Goal: Task Accomplishment & Management: Use online tool/utility

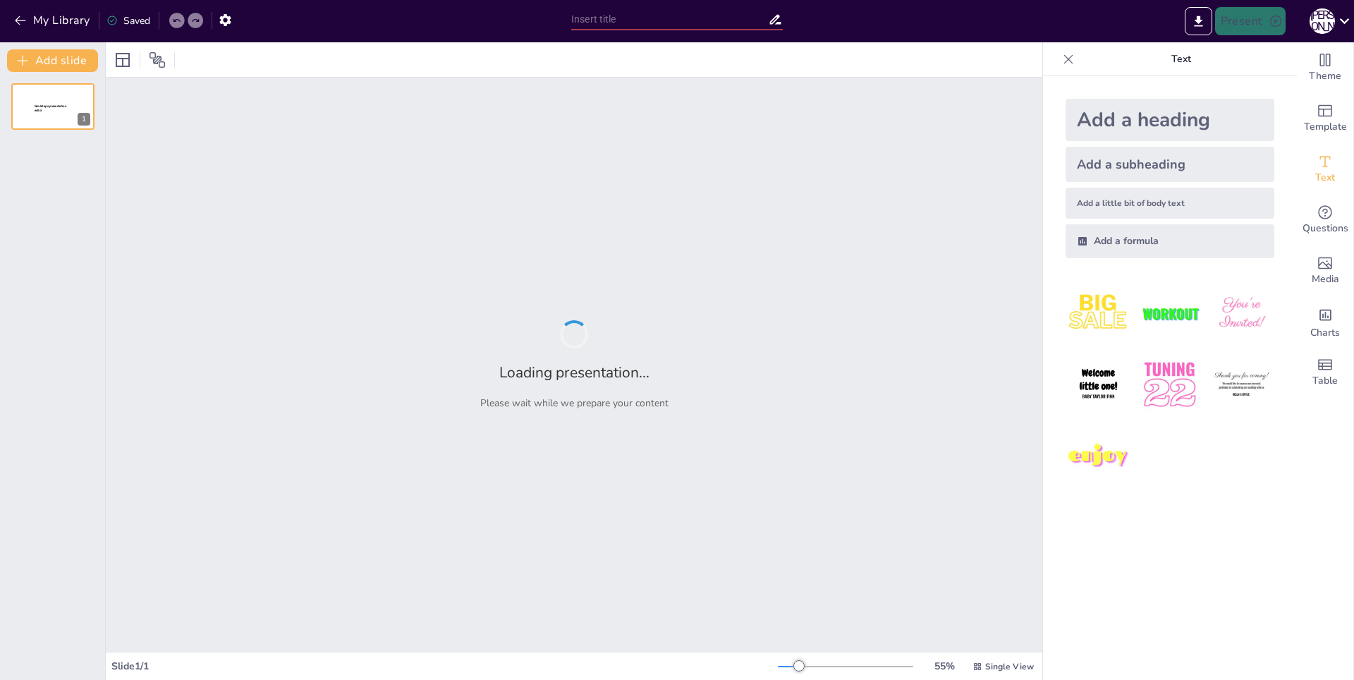
type input "Imported Презентация. Театр кукол. [DATE].pptx"
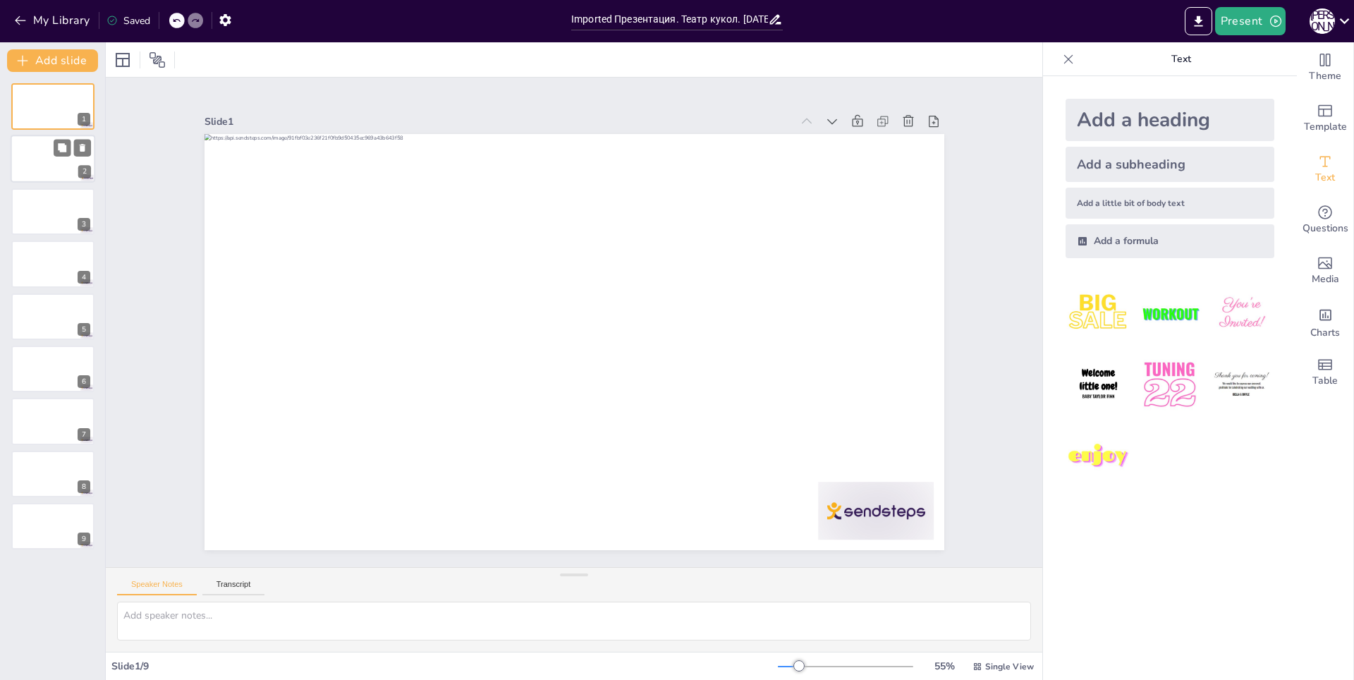
click at [59, 168] on div at bounding box center [53, 159] width 85 height 48
click at [36, 222] on div at bounding box center [53, 212] width 85 height 48
click at [44, 103] on div at bounding box center [53, 107] width 85 height 48
click at [158, 61] on icon at bounding box center [158, 60] width 16 height 16
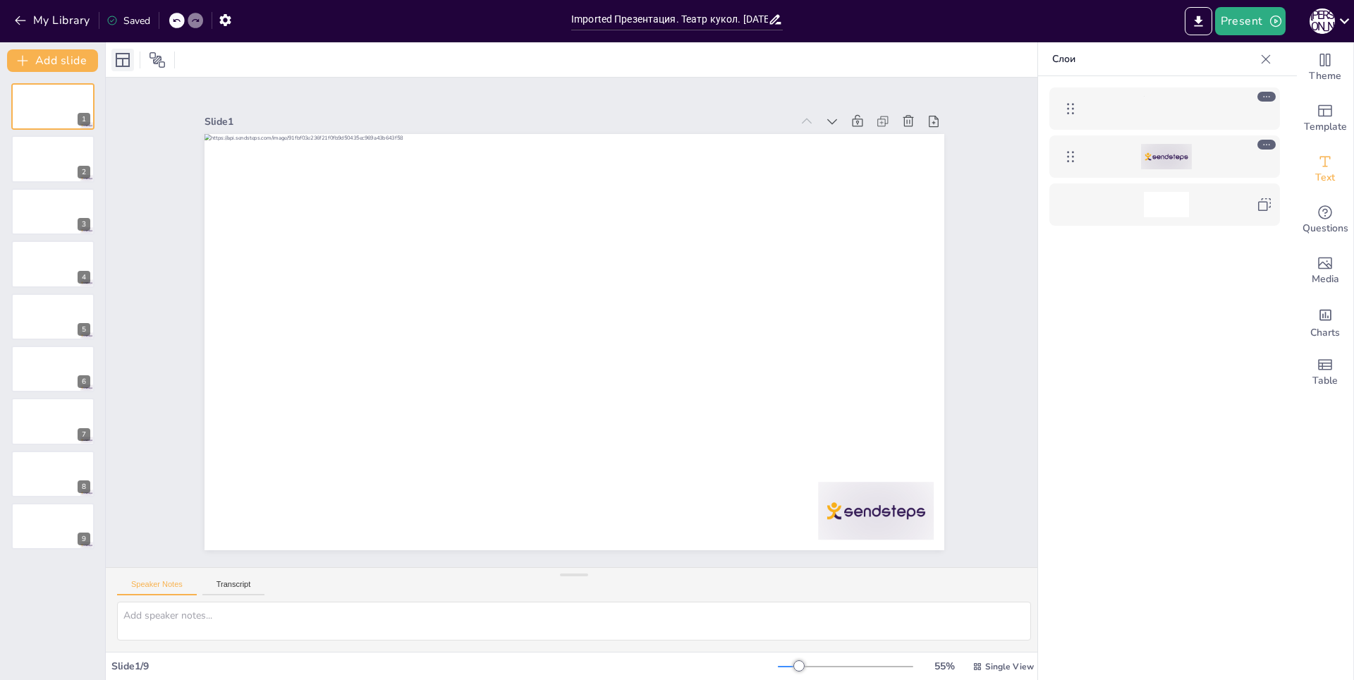
click at [122, 59] on icon at bounding box center [123, 60] width 14 height 14
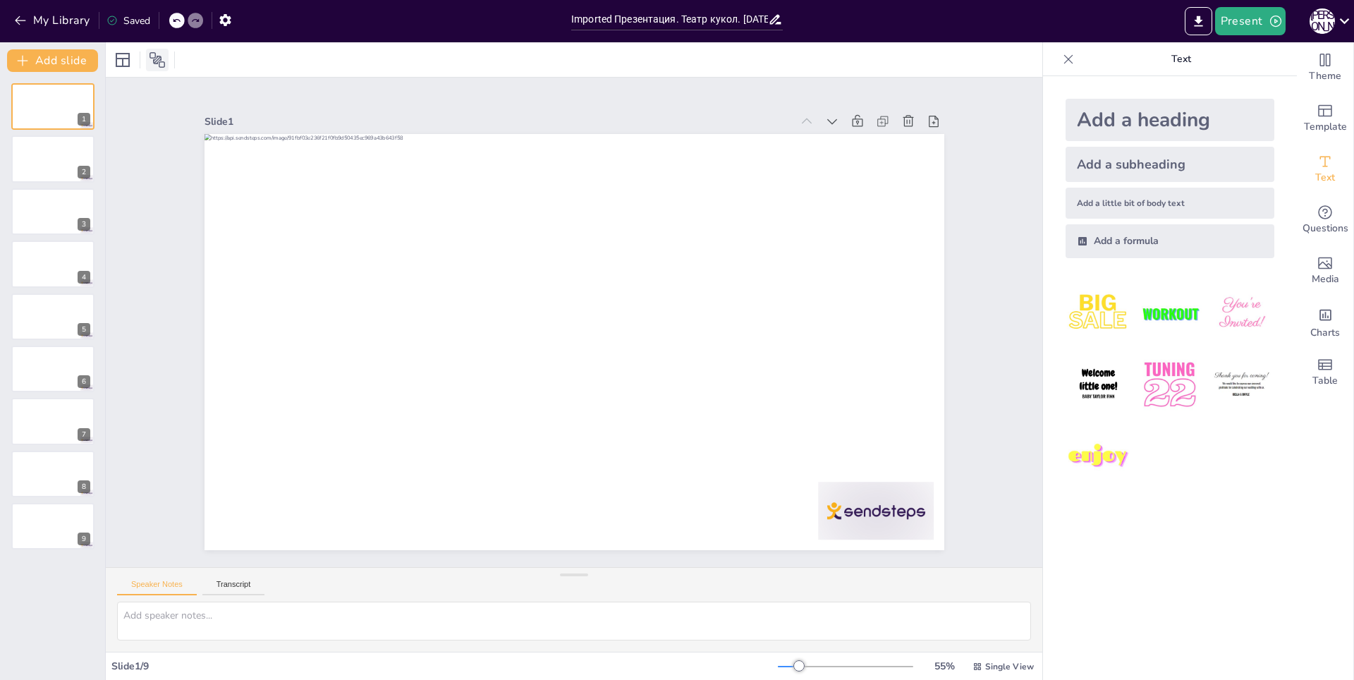
click at [160, 59] on icon at bounding box center [157, 59] width 17 height 17
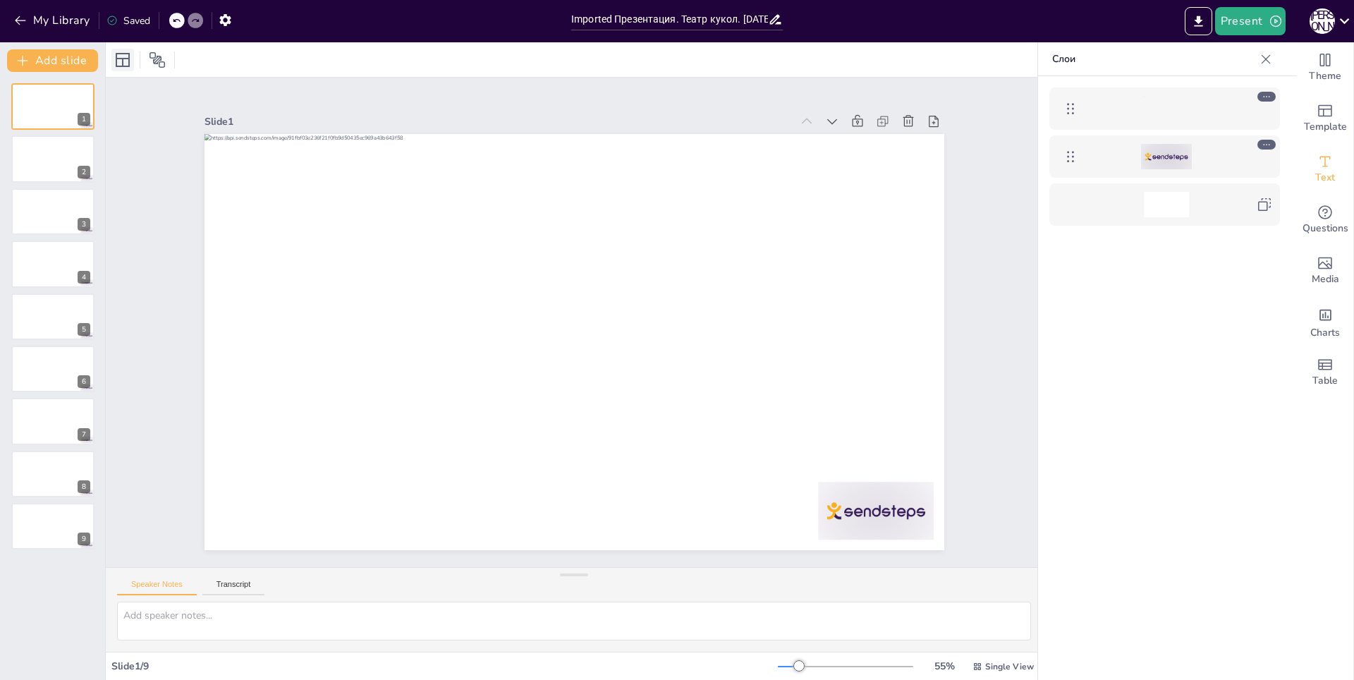
click at [122, 61] on icon at bounding box center [123, 60] width 14 height 14
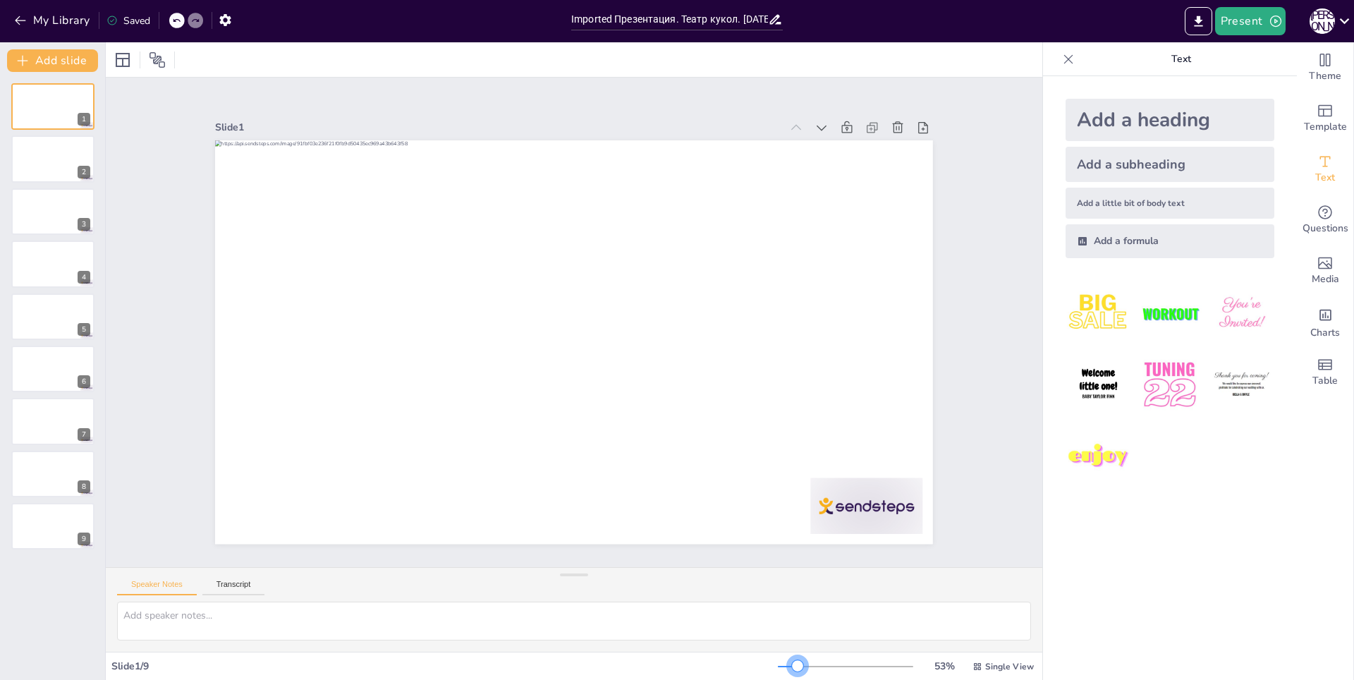
click at [792, 669] on div at bounding box center [797, 665] width 11 height 11
click at [230, 20] on icon "button" at bounding box center [224, 20] width 11 height 12
click at [230, 25] on icon "button" at bounding box center [225, 20] width 15 height 15
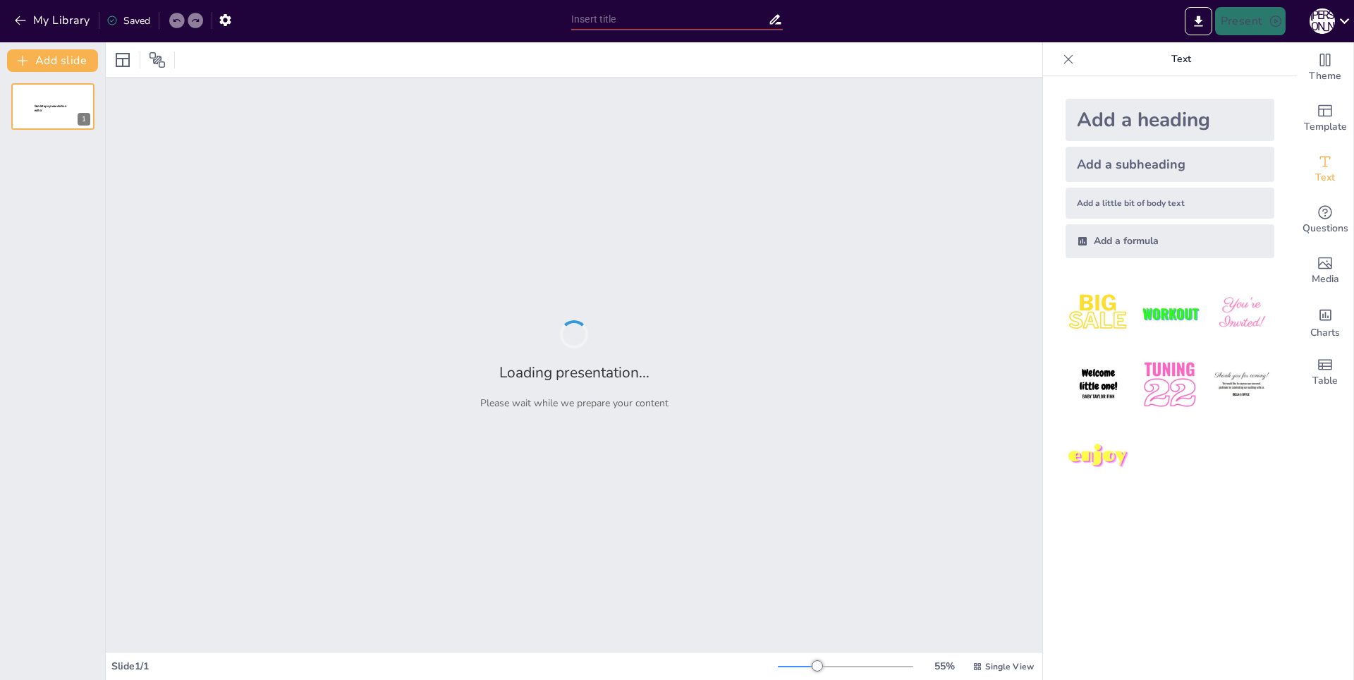
type input "Imported Презентация. Театр кукол. [DATE].pptx"
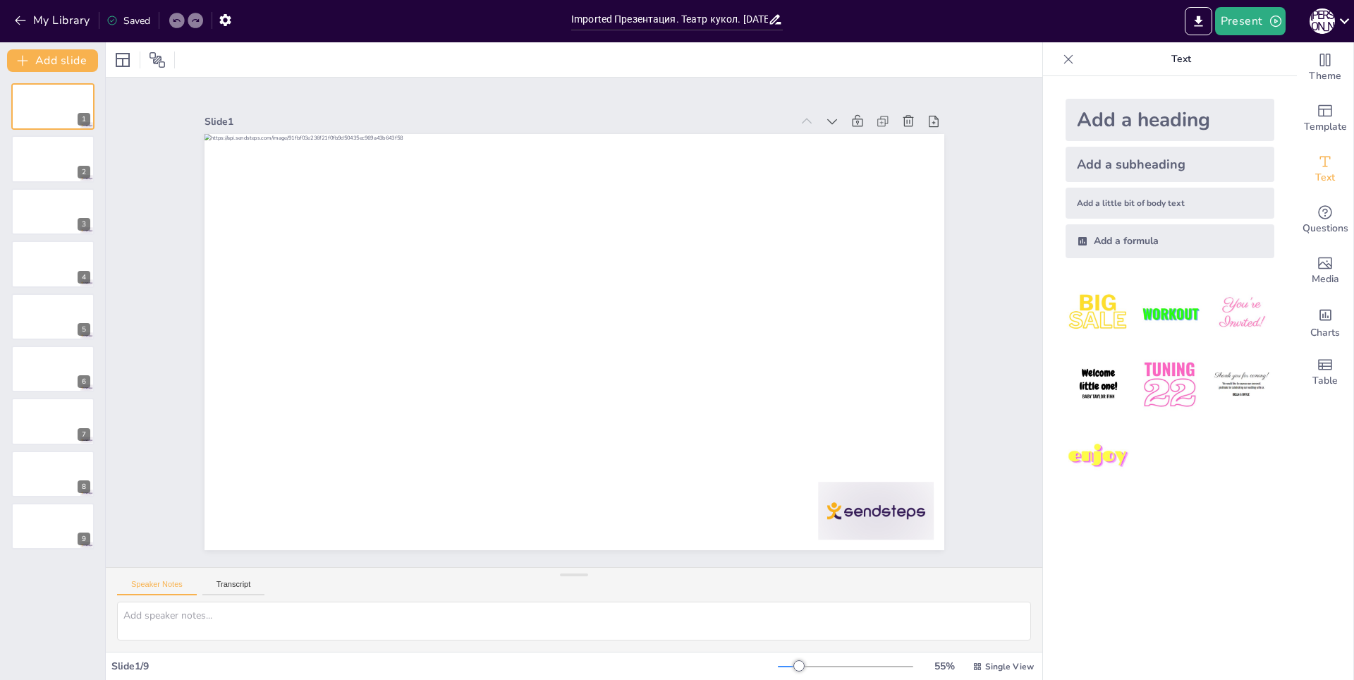
click at [1283, 91] on div "Add a heading Add a subheading Add a little bit of body text Add a formula" at bounding box center [1170, 378] width 254 height 604
click at [1322, 66] on icon "Change the overall theme" at bounding box center [1325, 59] width 17 height 17
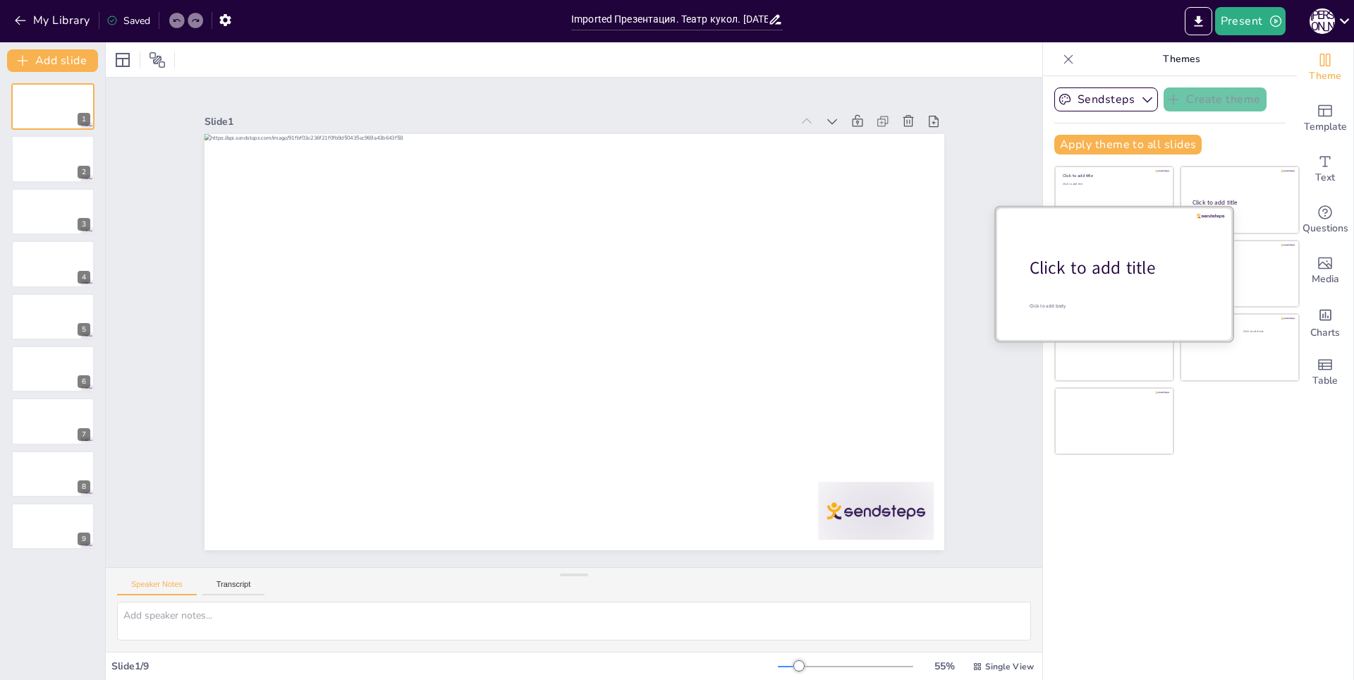
click at [1102, 272] on span "Click to add title" at bounding box center [1093, 268] width 126 height 24
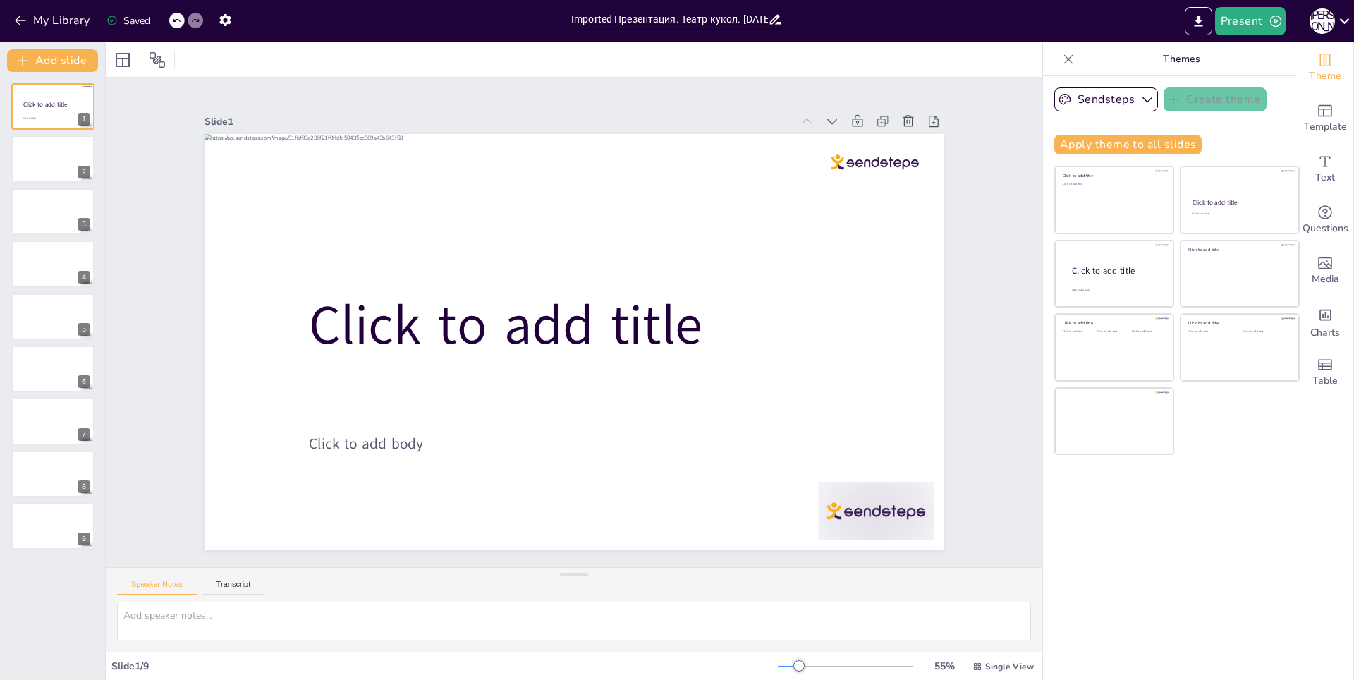
click at [1216, 539] on div "Sendsteps Create theme Apply theme to all slides Click to add title Click to ad…" at bounding box center [1170, 378] width 254 height 604
click at [1133, 200] on div "Click to add text" at bounding box center [1112, 208] width 202 height 87
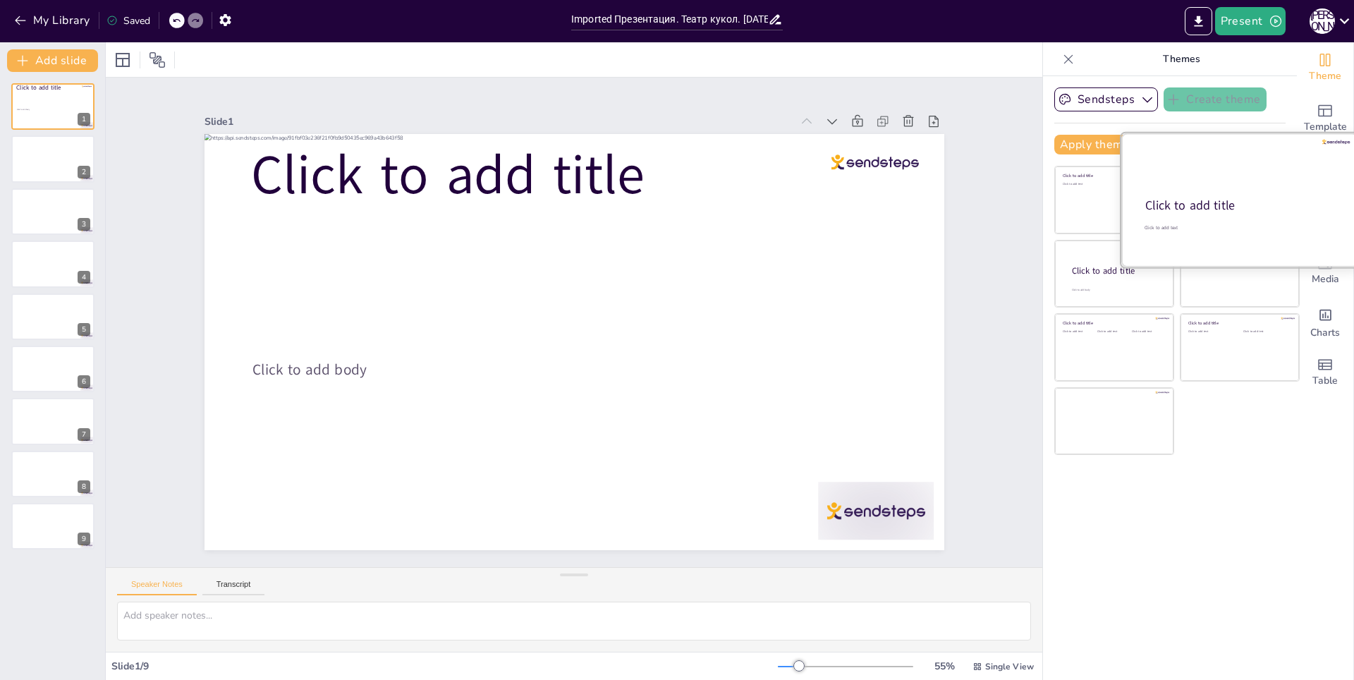
click at [1256, 191] on div at bounding box center [1239, 199] width 237 height 133
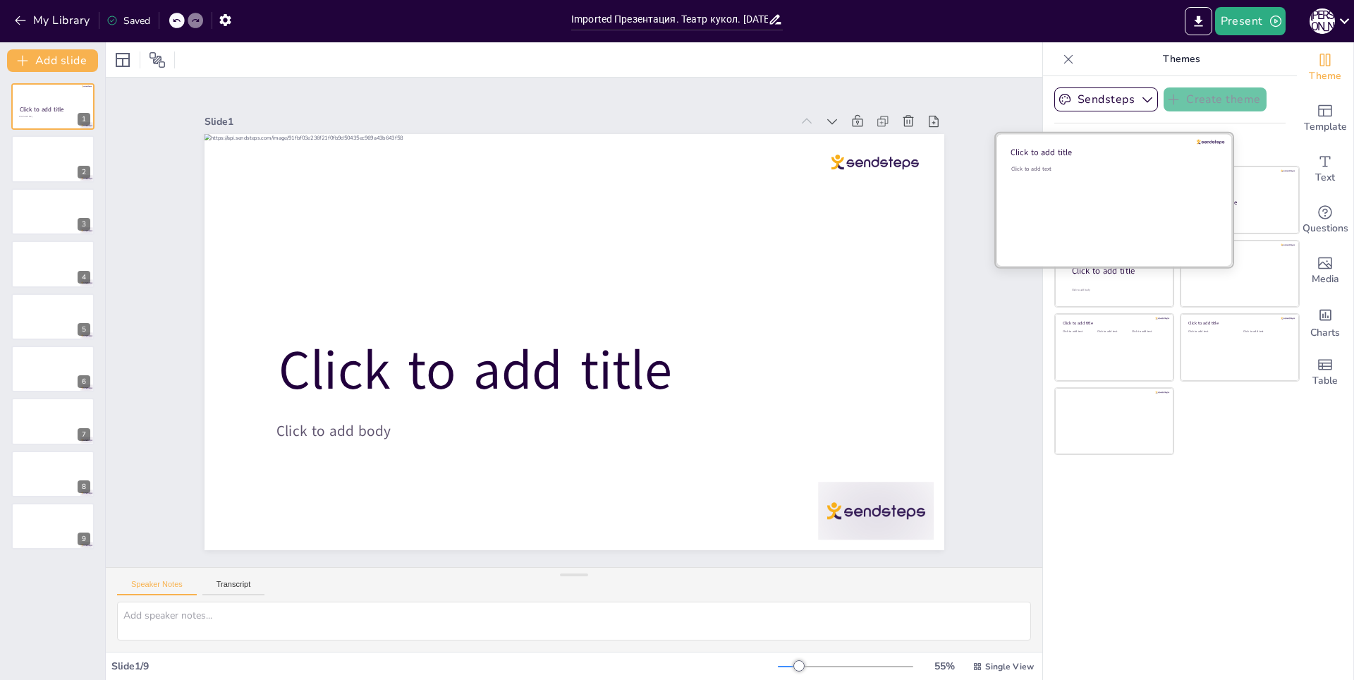
drag, startPoint x: 1078, startPoint y: 203, endPoint x: 1085, endPoint y: 202, distance: 7.2
click at [1079, 202] on div "Click to add text" at bounding box center [1112, 208] width 202 height 87
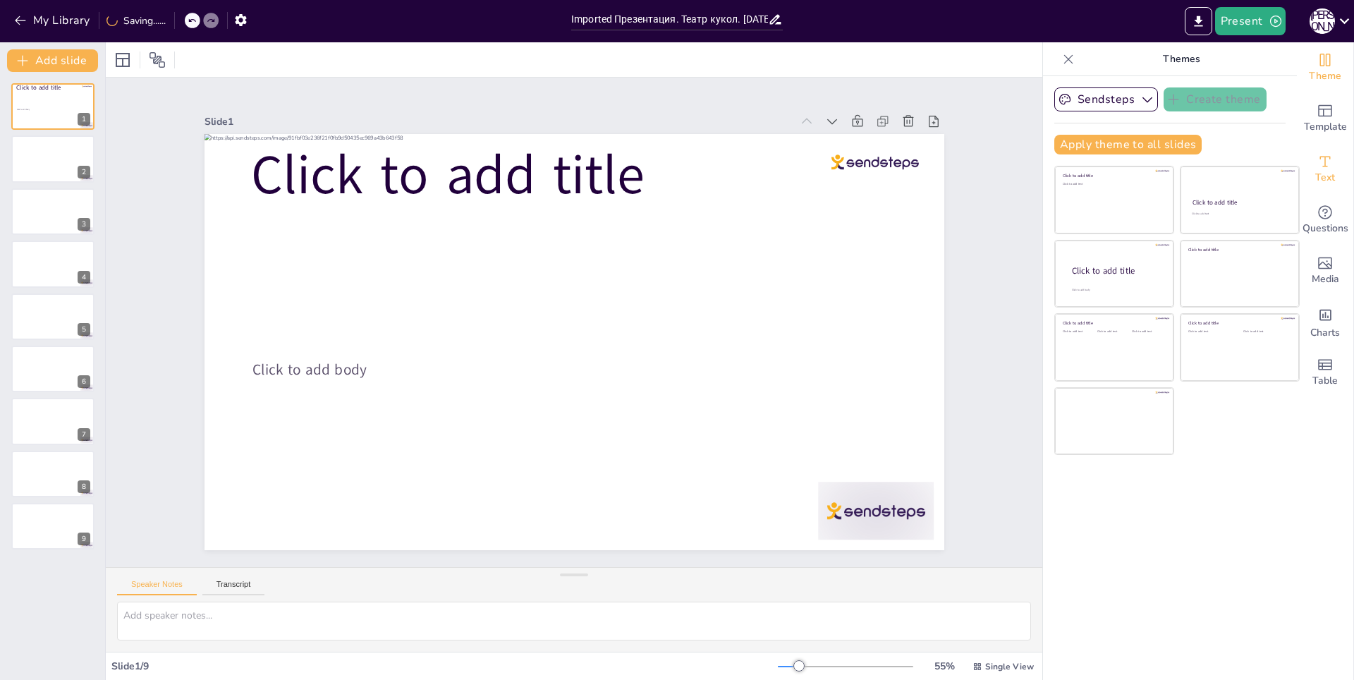
click at [1315, 178] on span "Text" at bounding box center [1325, 178] width 20 height 16
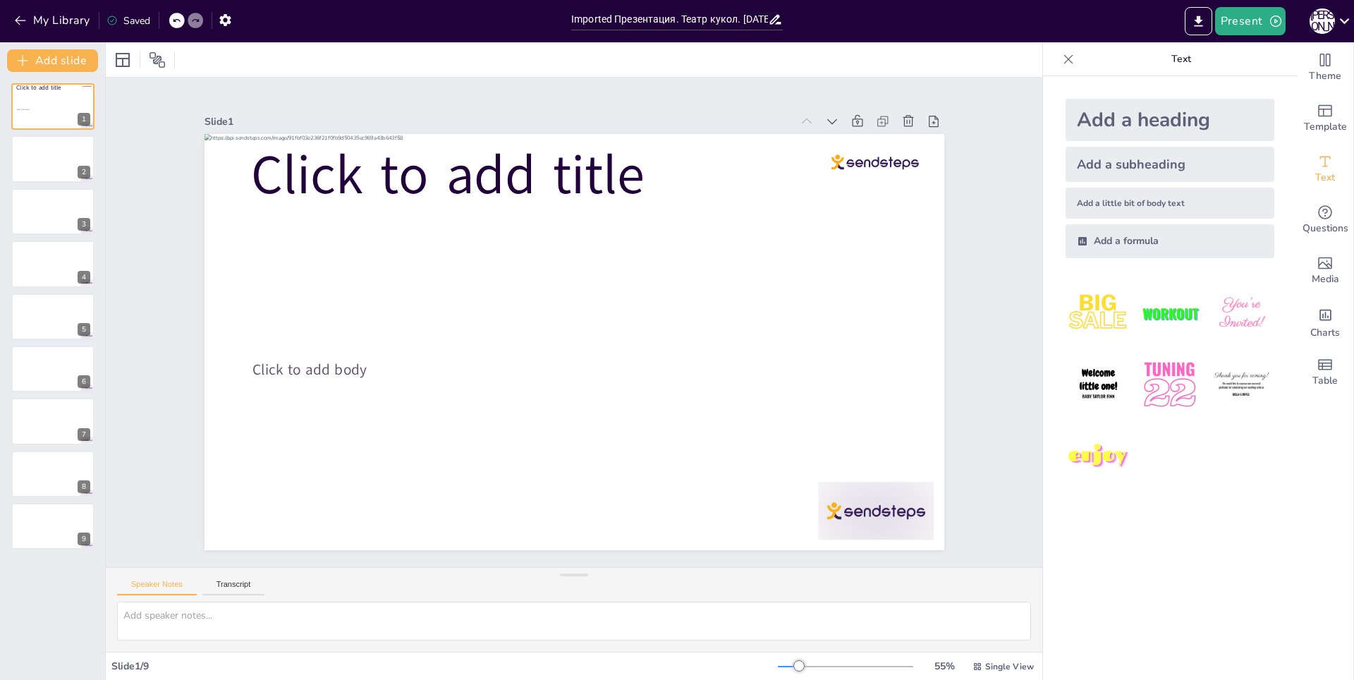
click at [1132, 127] on div "Add a heading" at bounding box center [1170, 120] width 209 height 42
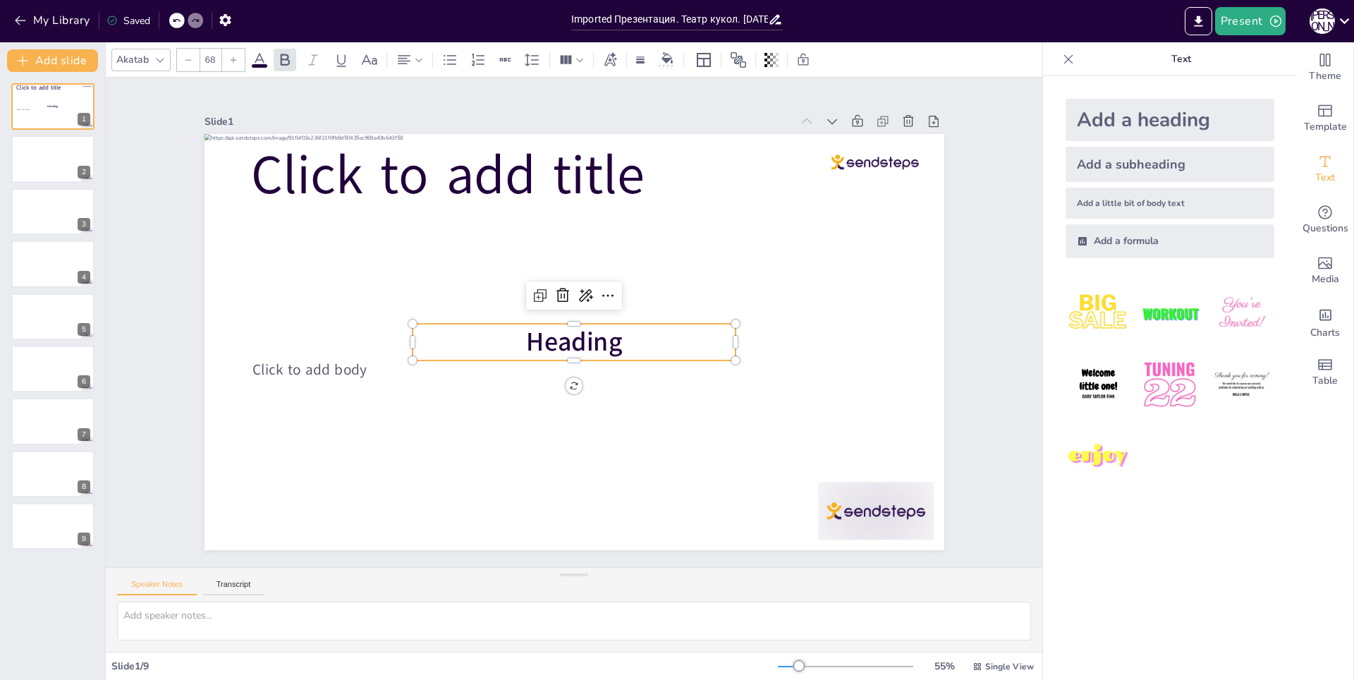
click at [644, 342] on p "Heading" at bounding box center [565, 340] width 310 height 165
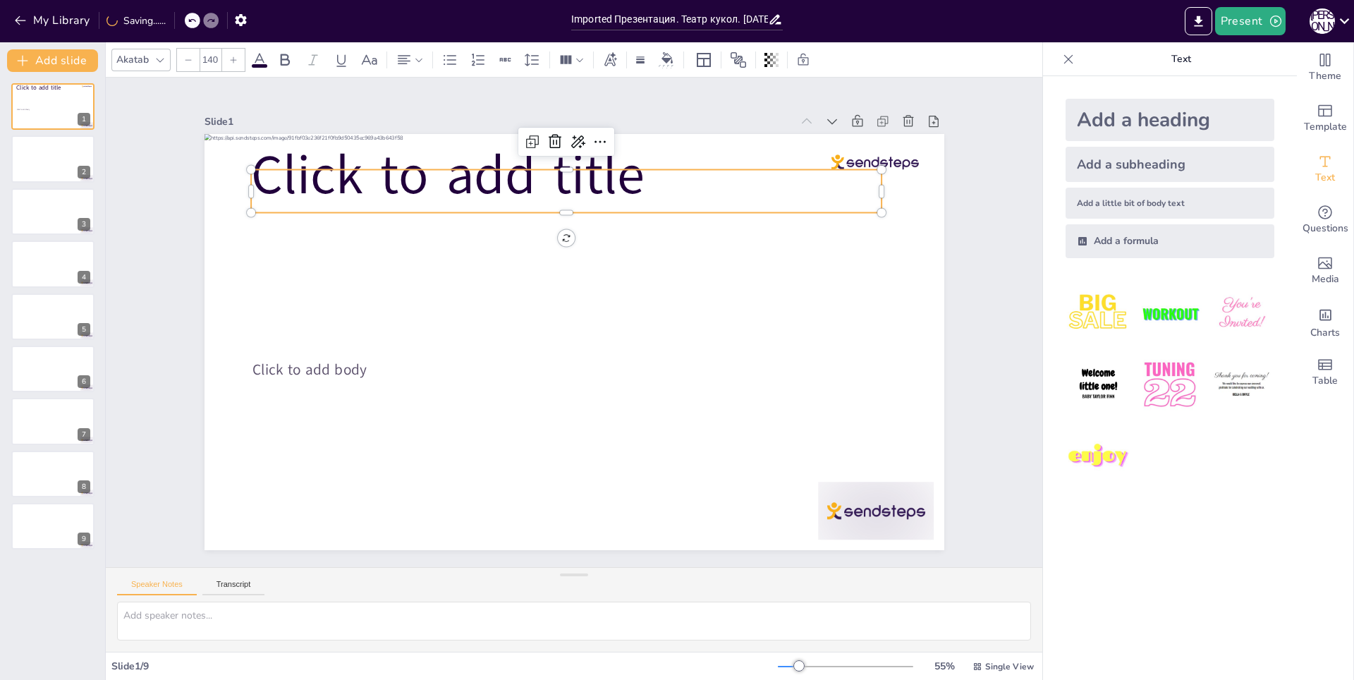
click at [441, 178] on span "Click to add title" at bounding box center [538, 131] width 378 height 261
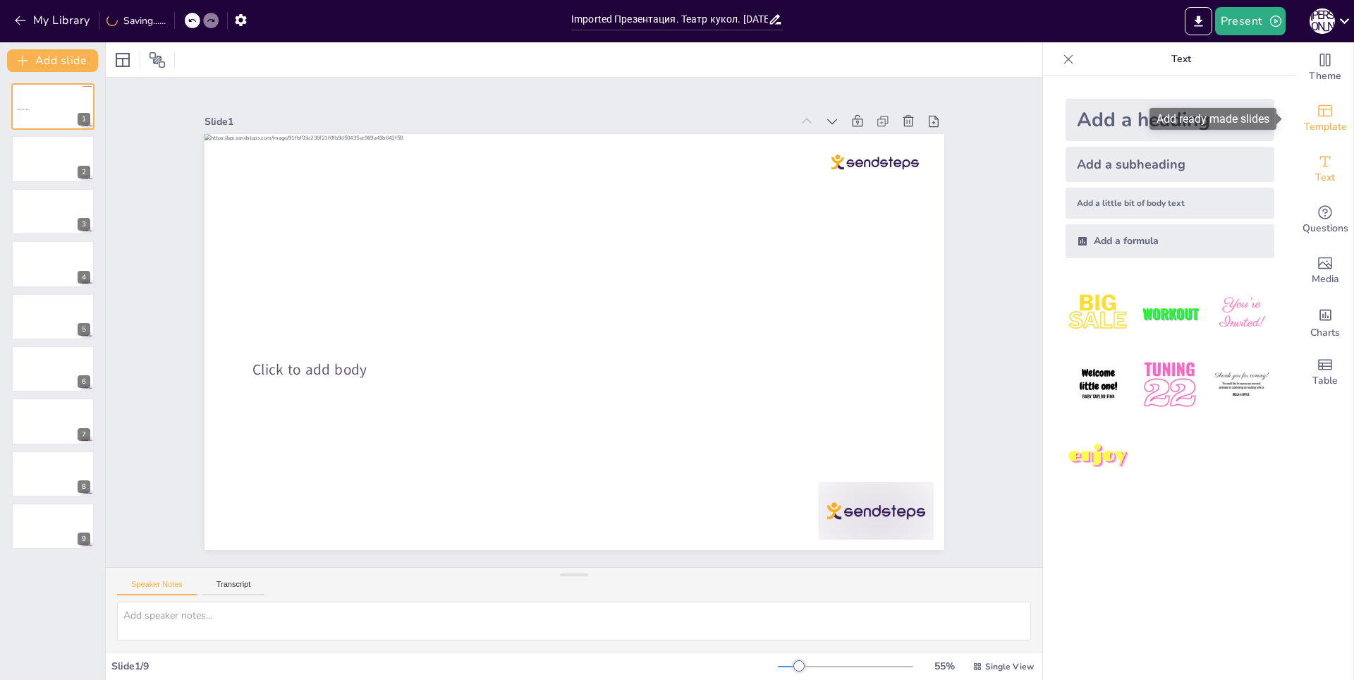
click at [1320, 113] on icon "Add ready made slides" at bounding box center [1325, 110] width 17 height 17
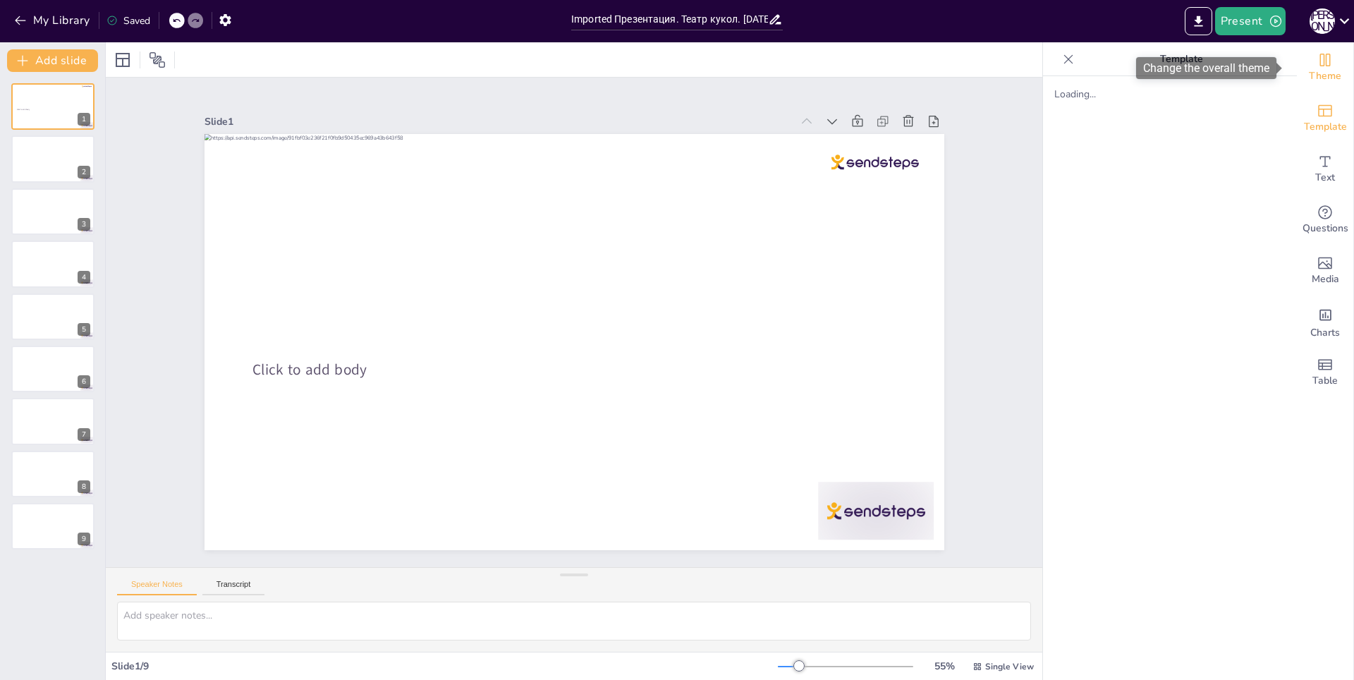
click at [1320, 59] on icon "Change the overall theme" at bounding box center [1325, 60] width 11 height 13
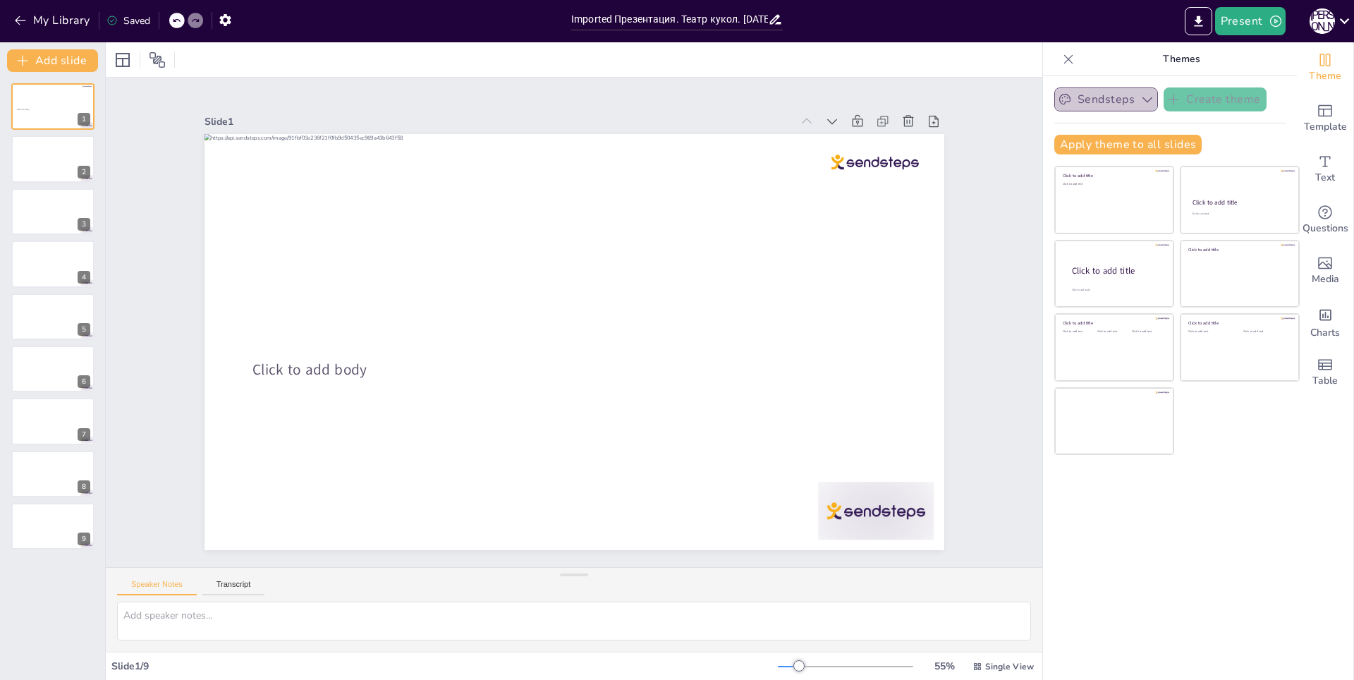
click at [1133, 90] on button "Sendsteps" at bounding box center [1106, 99] width 104 height 24
click at [1140, 94] on icon "button" at bounding box center [1147, 99] width 14 height 14
click at [1180, 56] on p "Themes" at bounding box center [1181, 59] width 203 height 34
click at [1061, 61] on icon at bounding box center [1068, 59] width 14 height 14
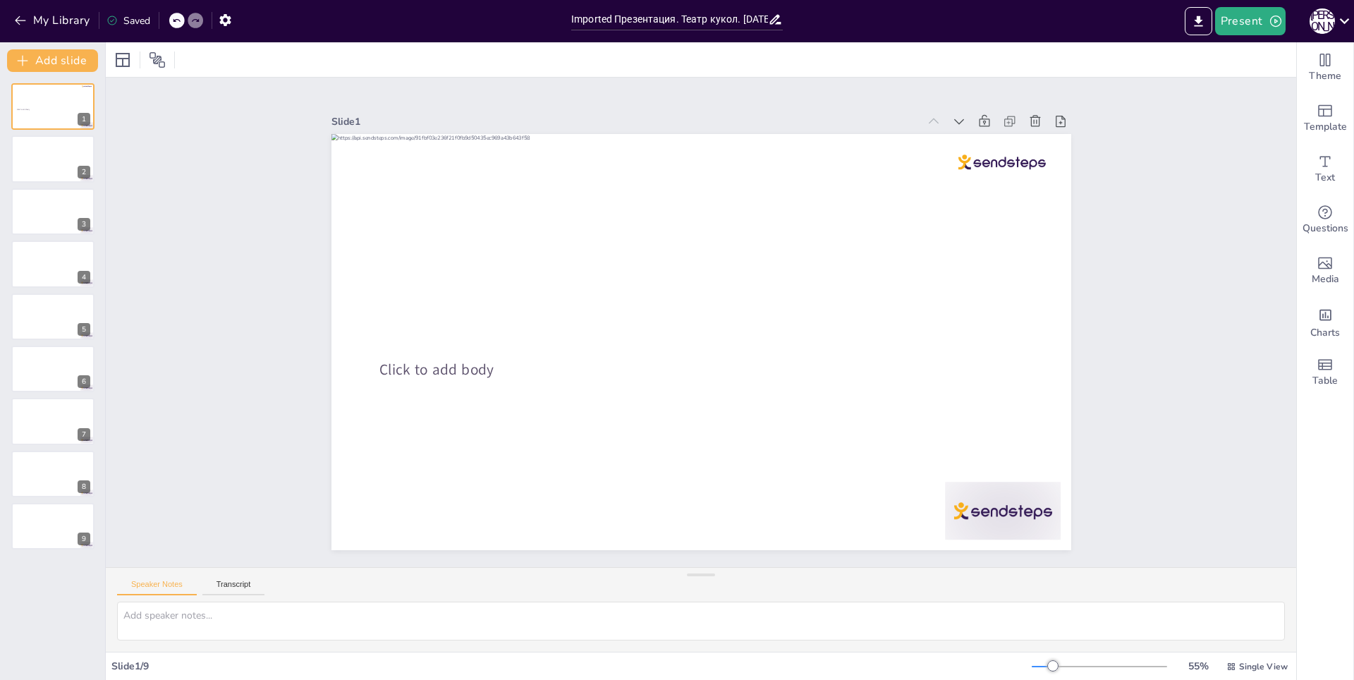
drag, startPoint x: 1208, startPoint y: 139, endPoint x: 1231, endPoint y: 140, distance: 23.3
click at [1208, 140] on div "Slide 1 Click to add body Slide 2 Slide 3 Slide 4 Slide 5 Slide 6 Slide 7 Slide…" at bounding box center [701, 322] width 1266 height 726
click at [1319, 275] on span "Media" at bounding box center [1326, 280] width 28 height 16
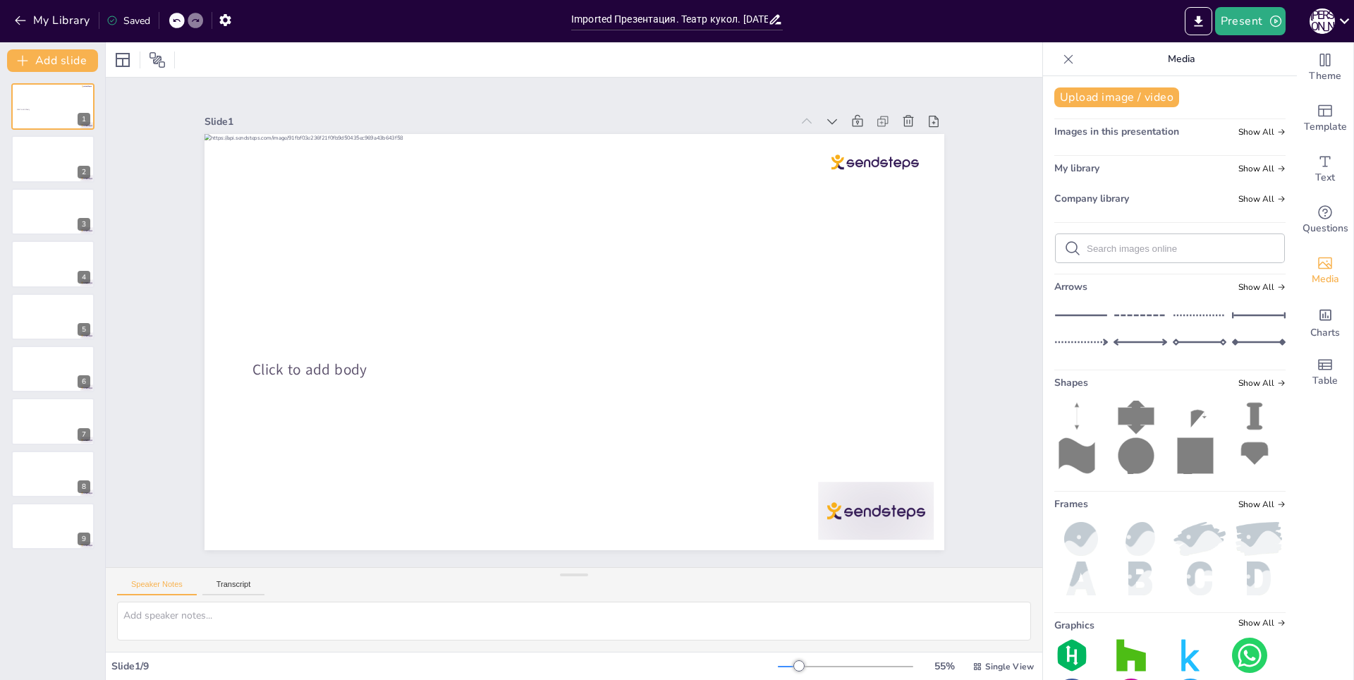
scroll to position [11, 0]
click at [1342, 23] on icon at bounding box center [1344, 20] width 19 height 19
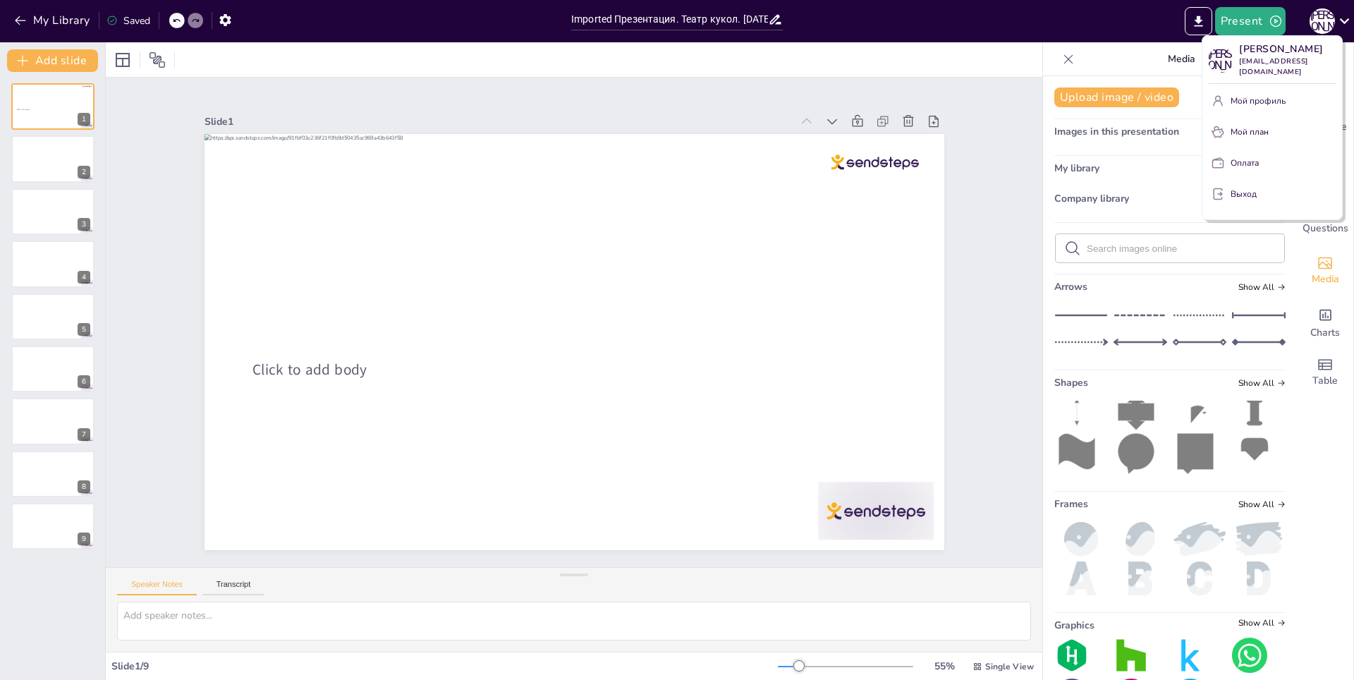
click at [1273, 95] on p "Мой профиль" at bounding box center [1258, 101] width 55 height 13
